Goal: Find specific page/section: Find specific page/section

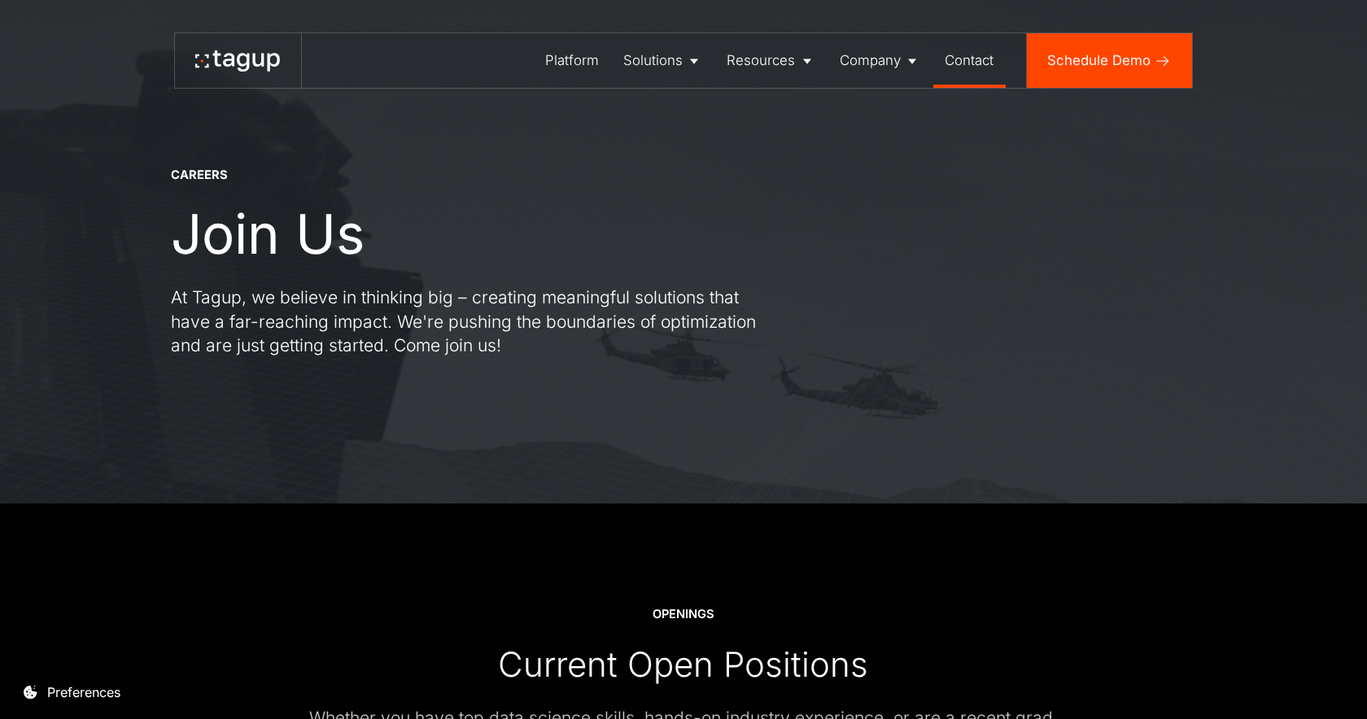
click at [967, 56] on div "Contact" at bounding box center [969, 60] width 49 height 20
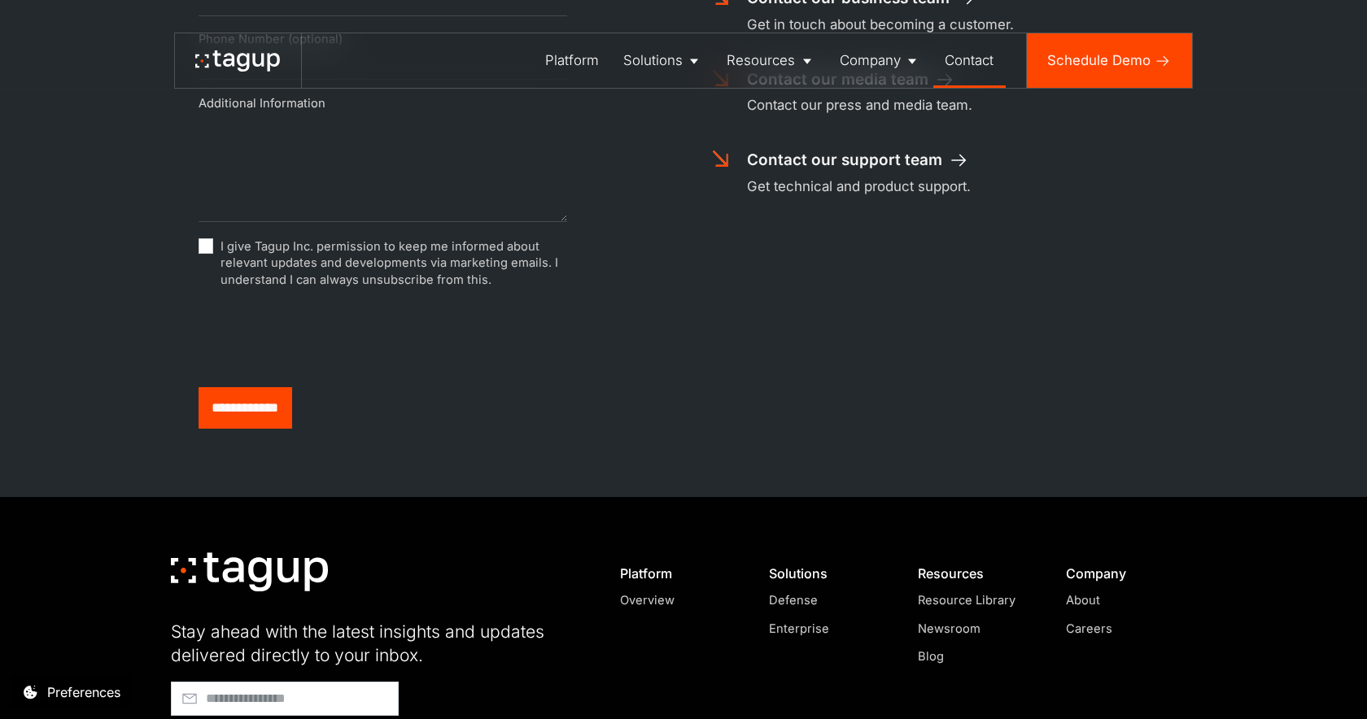
scroll to position [941, 0]
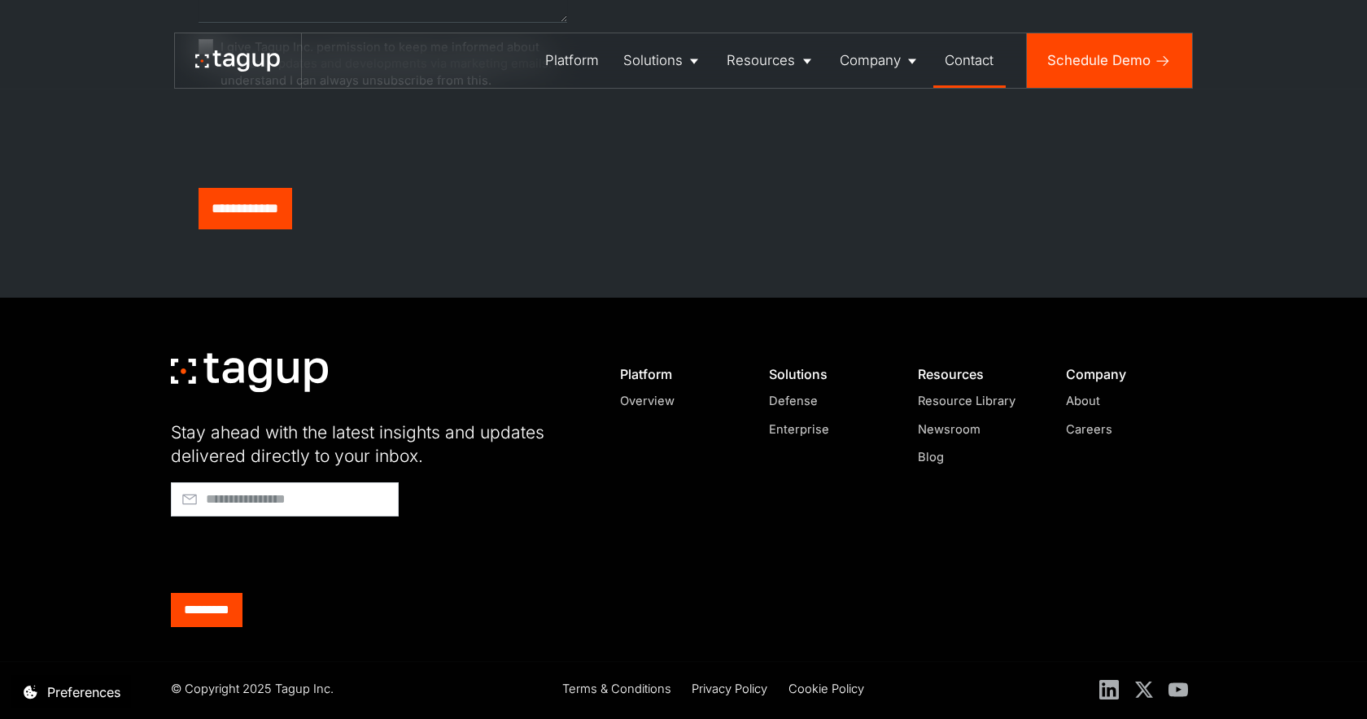
click at [1091, 432] on div "Careers" at bounding box center [1124, 430] width 116 height 18
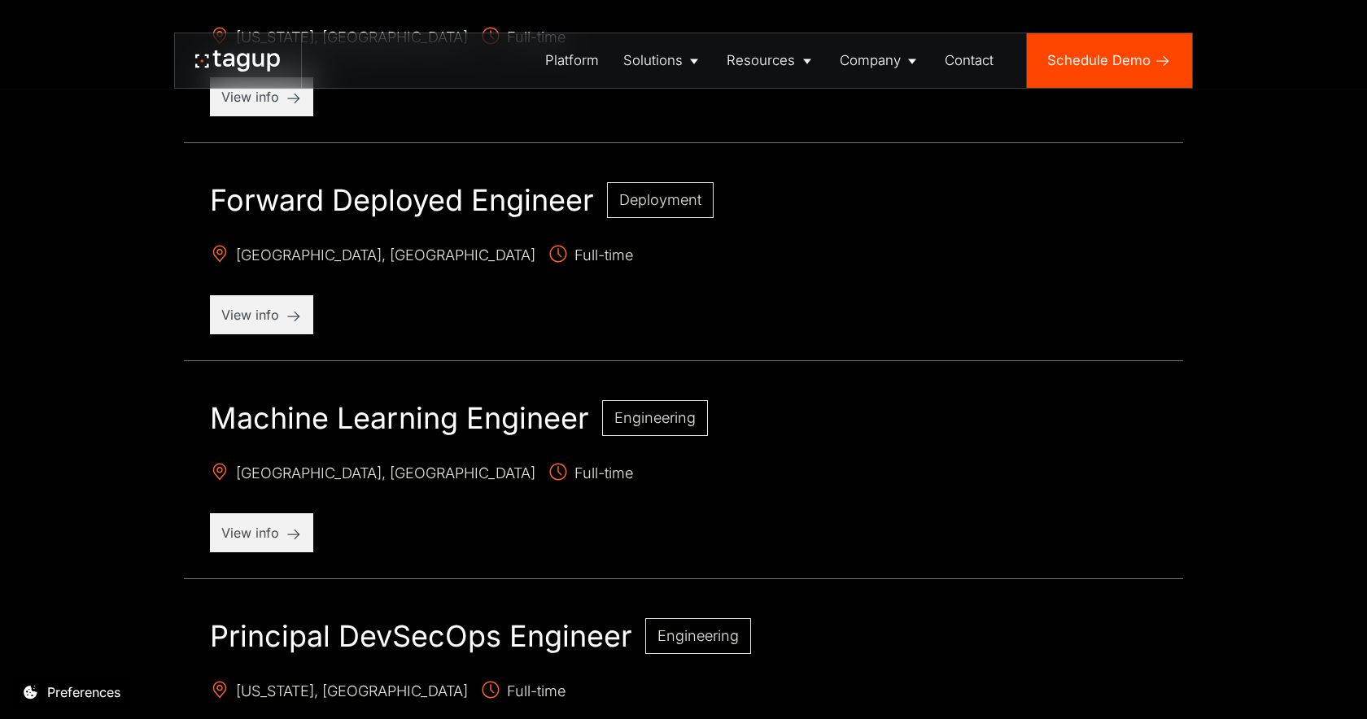
scroll to position [1090, 0]
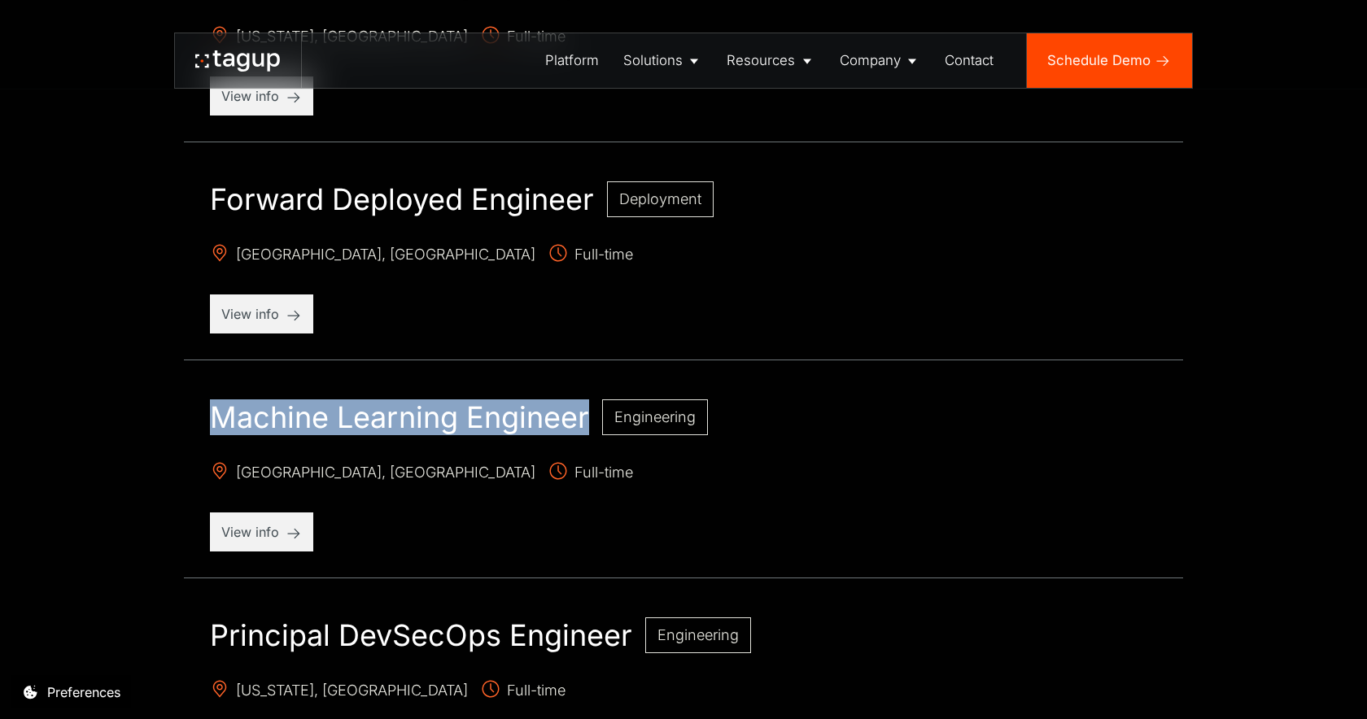
drag, startPoint x: 208, startPoint y: 416, endPoint x: 588, endPoint y: 405, distance: 380.2
click at [589, 405] on div "Machine Learning Engineer Engineering Salt Lake City, UT Full-time View info" at bounding box center [683, 476] width 999 height 205
